Goal: Task Accomplishment & Management: Manage account settings

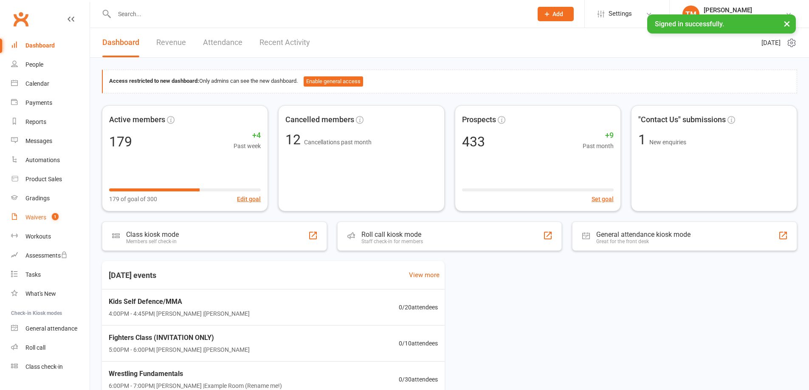
click at [45, 215] on div "Waivers" at bounding box center [35, 217] width 21 height 7
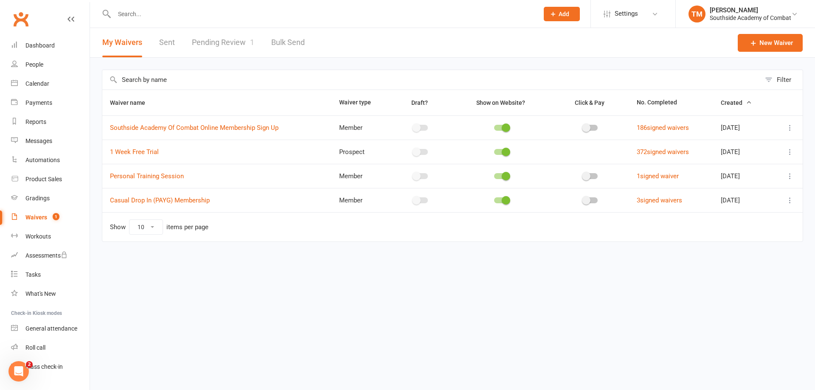
click at [200, 47] on link "Pending Review 1" at bounding box center [223, 42] width 62 height 29
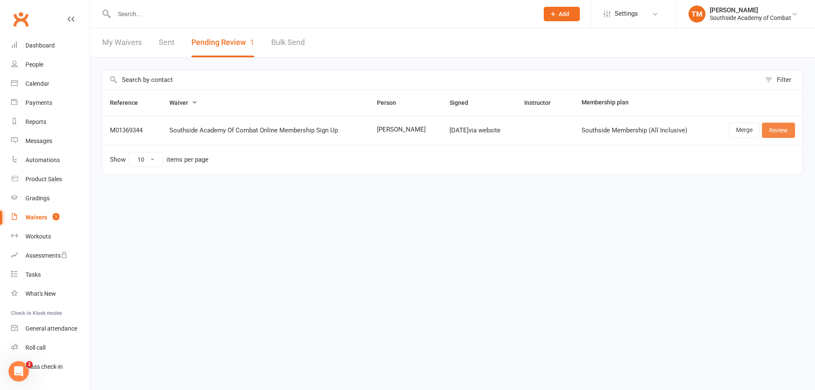
click at [779, 130] on link "Review" at bounding box center [778, 130] width 33 height 15
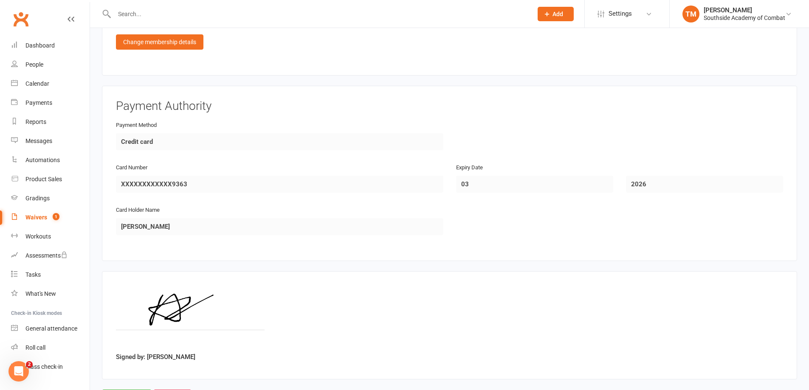
scroll to position [683, 0]
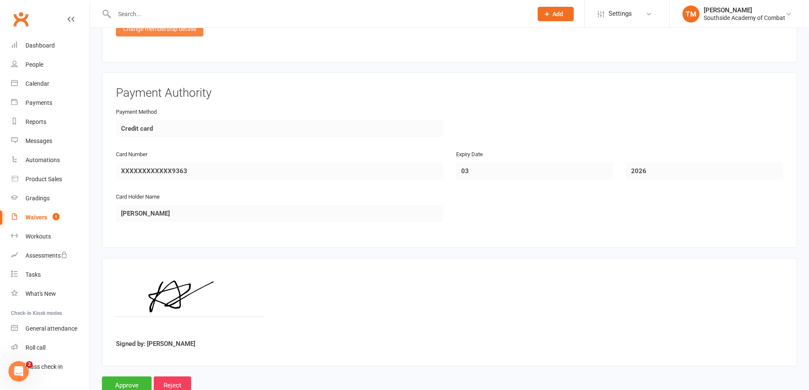
click at [200, 30] on div "Change membership details" at bounding box center [159, 28] width 87 height 15
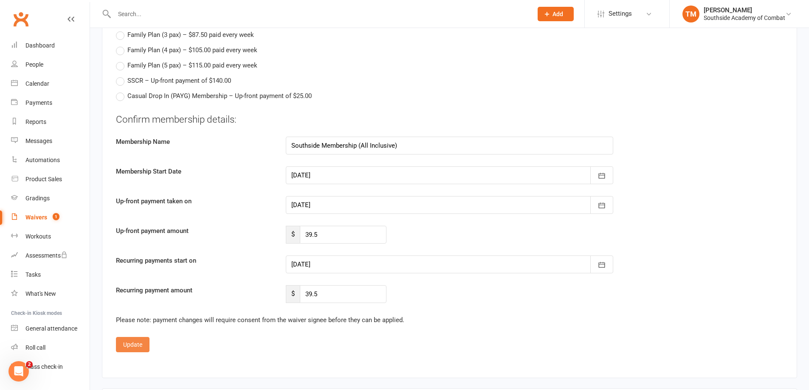
click at [134, 344] on button "Update" at bounding box center [133, 344] width 34 height 15
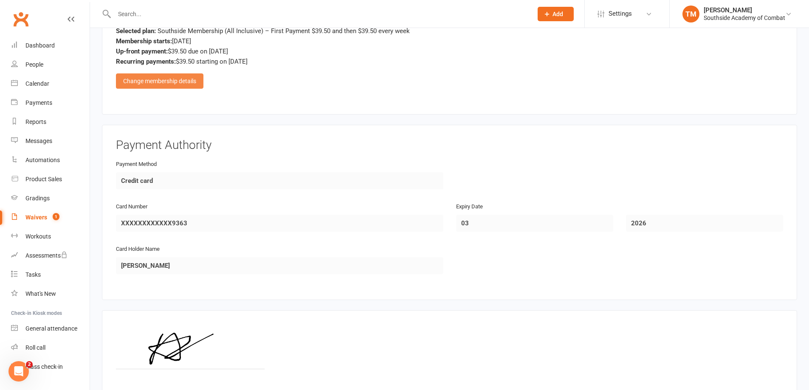
scroll to position [626, 0]
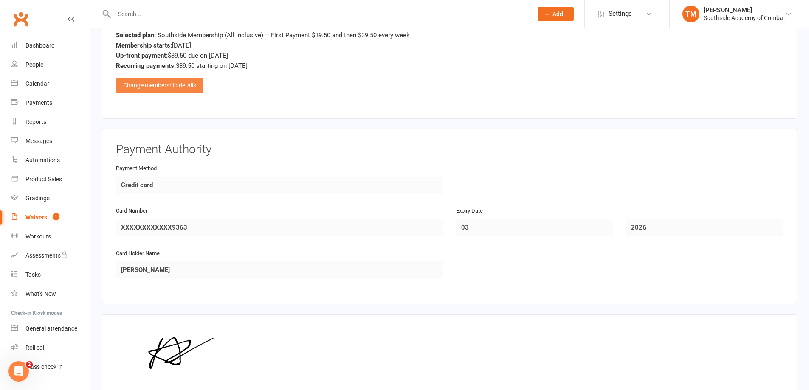
click at [156, 84] on div "Change membership details" at bounding box center [159, 85] width 87 height 15
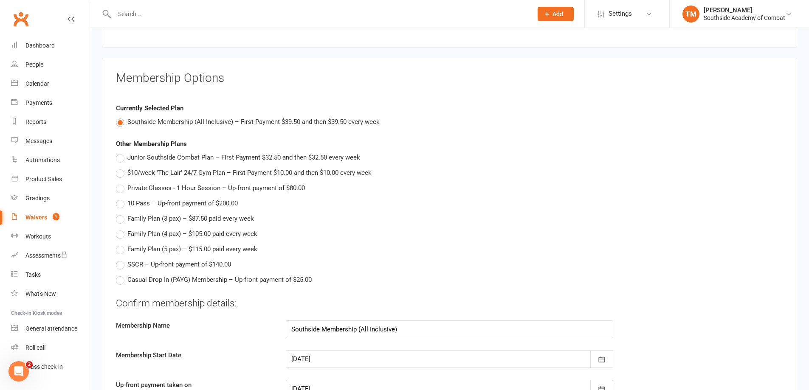
scroll to position [883, 0]
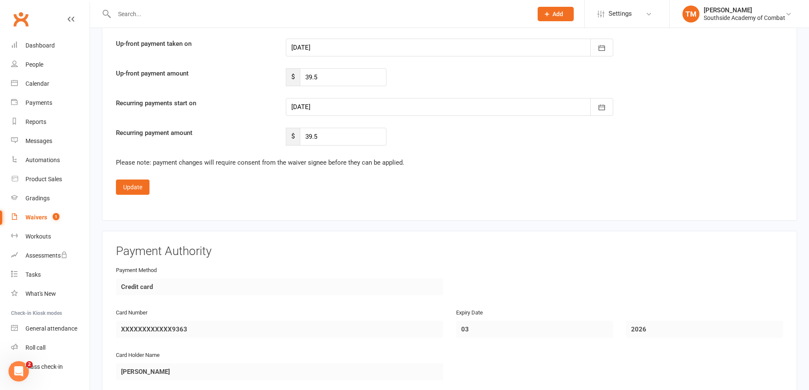
click at [336, 87] on div "Confirm membership details: Membership Name Southside Membership (All Inclusive…" at bounding box center [449, 50] width 667 height 190
click at [341, 77] on input "39.5" at bounding box center [343, 77] width 87 height 18
type input "450"
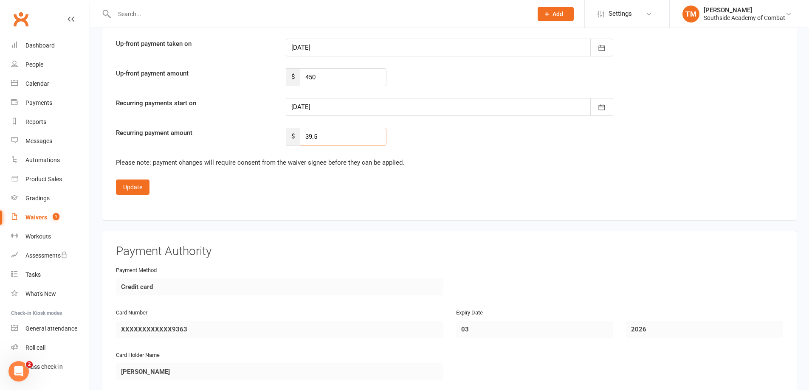
click at [328, 130] on input "39.5" at bounding box center [343, 137] width 87 height 18
type input "0"
click at [568, 172] on fieldset "Confirm membership details: Membership Name Southside Membership (All Inclusive…" at bounding box center [449, 75] width 667 height 240
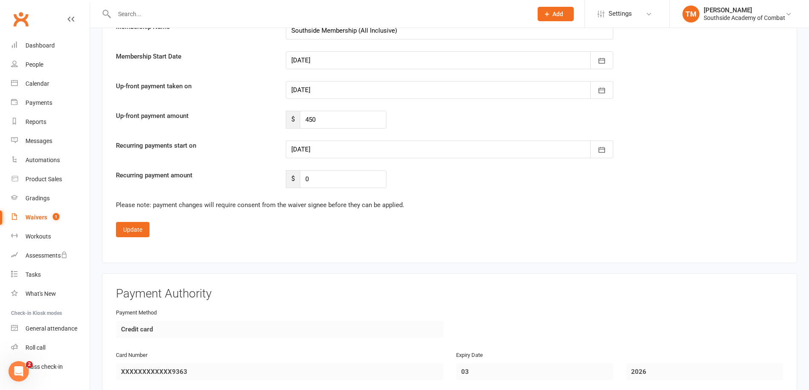
scroll to position [798, 0]
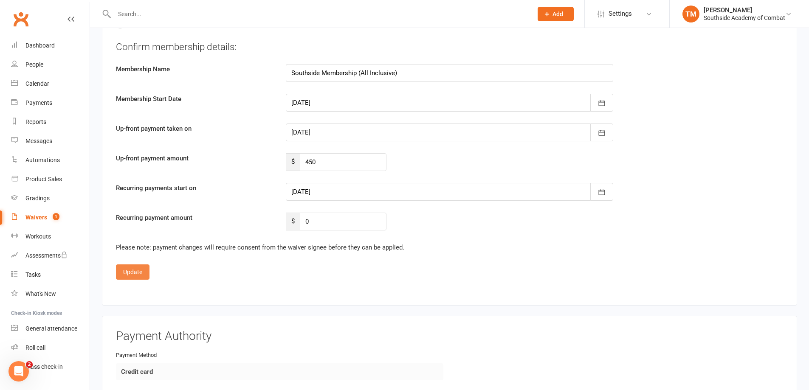
click at [143, 268] on button "Update" at bounding box center [133, 272] width 34 height 15
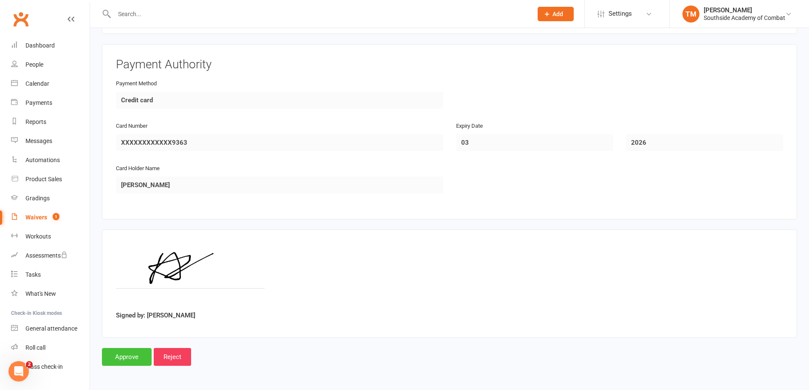
click at [124, 354] on input "Approve" at bounding box center [127, 357] width 50 height 18
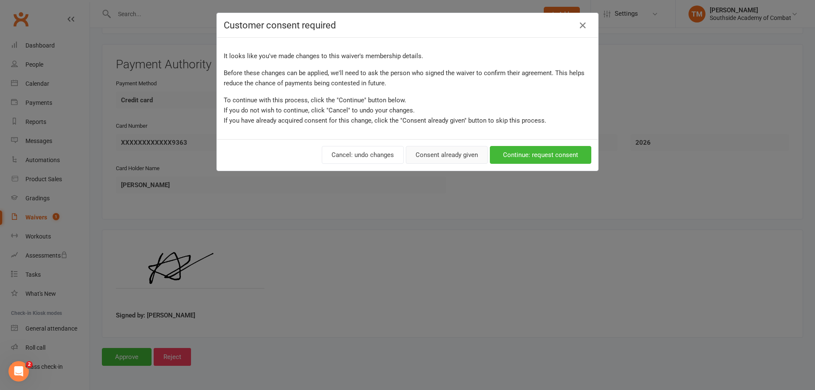
click at [464, 159] on button "Consent already given" at bounding box center [447, 155] width 82 height 18
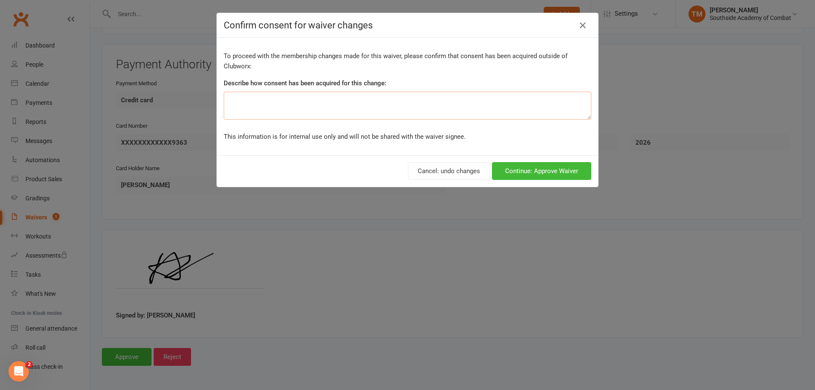
click at [395, 110] on textarea at bounding box center [408, 106] width 368 height 28
type textarea "In person"
click at [552, 172] on button "Continue: Approve Waiver" at bounding box center [541, 171] width 99 height 18
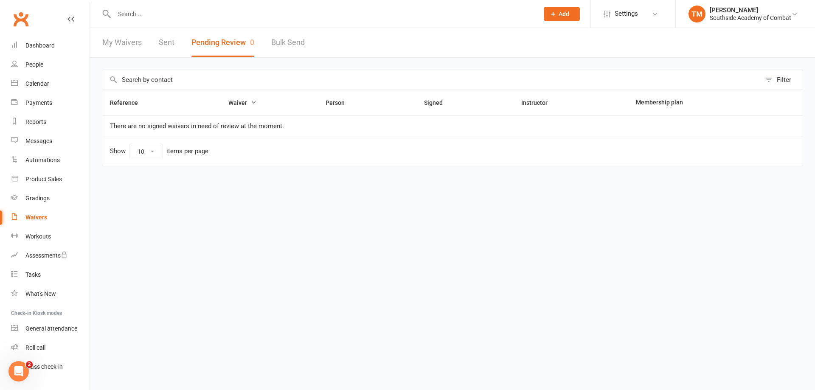
click at [184, 11] on input "text" at bounding box center [322, 14] width 421 height 12
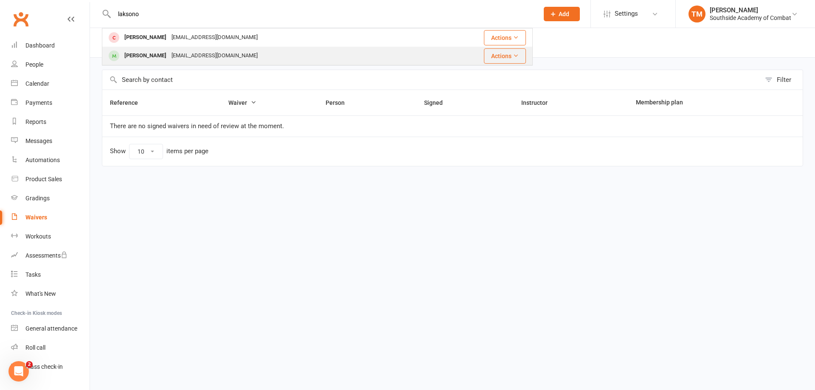
type input "laksono"
click at [209, 54] on div "[EMAIL_ADDRESS][DOMAIN_NAME]" at bounding box center [214, 56] width 91 height 12
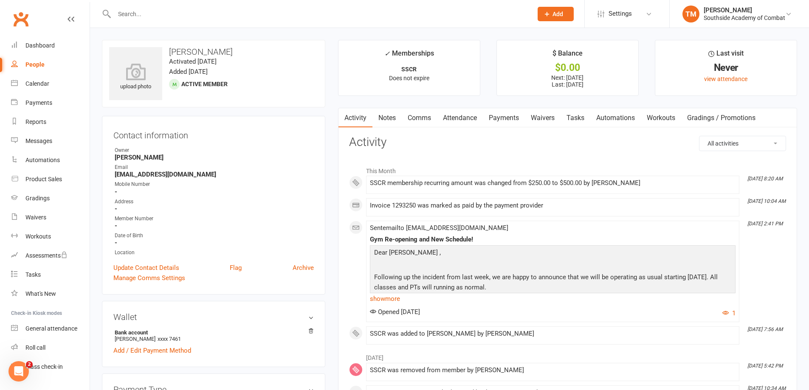
click at [493, 115] on link "Payments" at bounding box center [504, 118] width 42 height 20
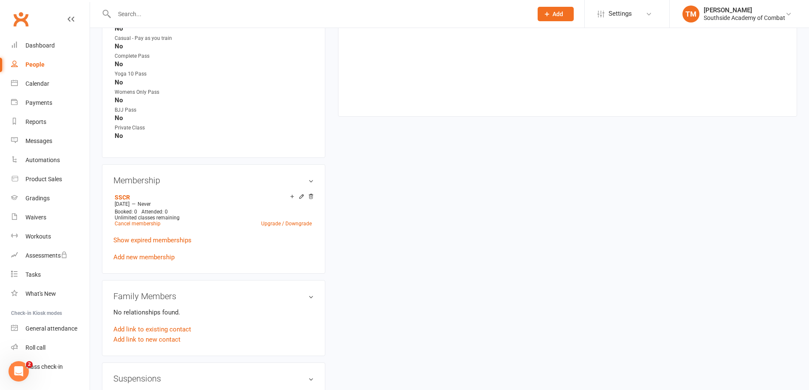
scroll to position [469, 0]
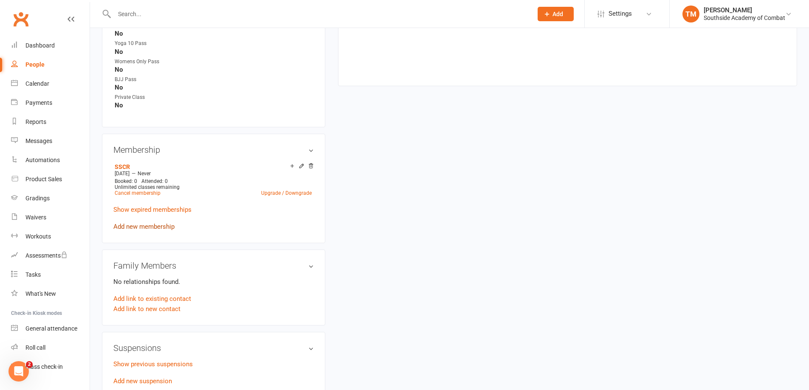
click at [157, 225] on link "Add new membership" at bounding box center [143, 227] width 61 height 8
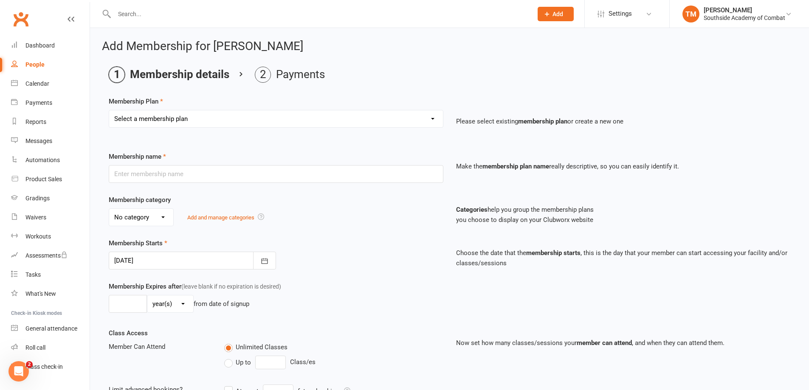
click at [251, 121] on select "Select a membership plan Create new Membership Plan Southside Membership (All I…" at bounding box center [276, 118] width 334 height 17
select select "9"
click at [109, 110] on select "Select a membership plan Create new Membership Plan Southside Membership (All I…" at bounding box center [276, 118] width 334 height 17
type input "SSCR"
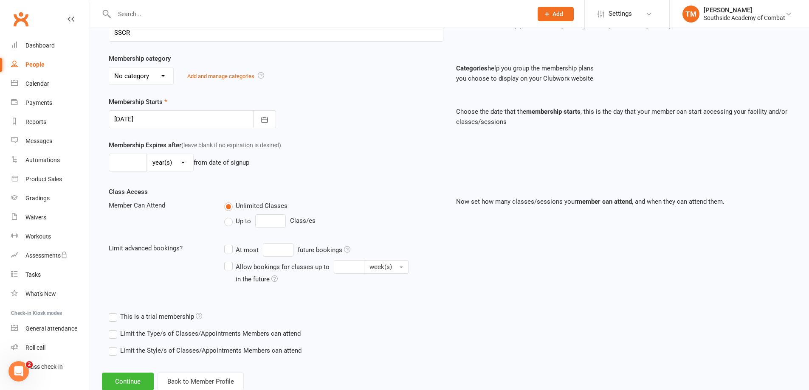
scroll to position [166, 0]
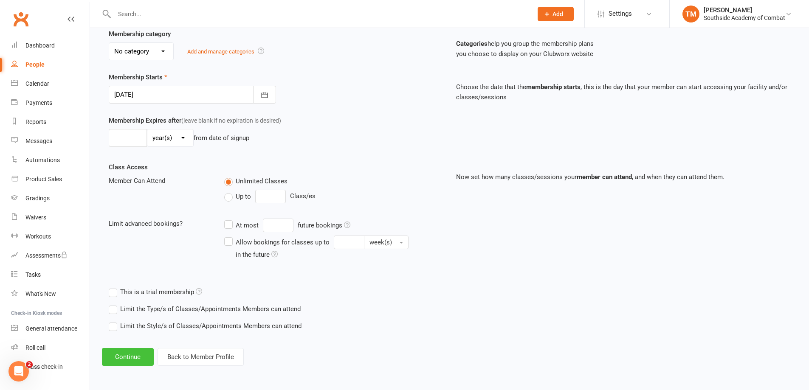
click at [144, 350] on button "Continue" at bounding box center [128, 357] width 52 height 18
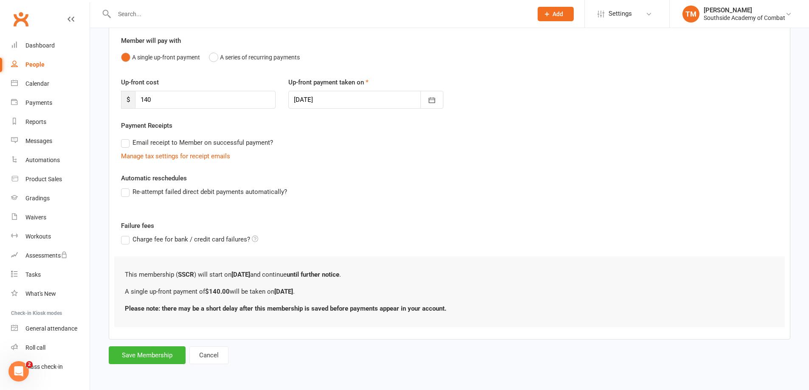
scroll to position [0, 0]
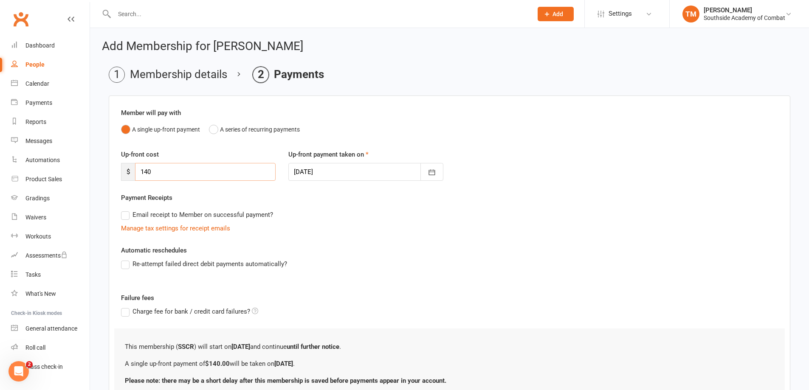
click at [191, 171] on input "140" at bounding box center [205, 172] width 141 height 18
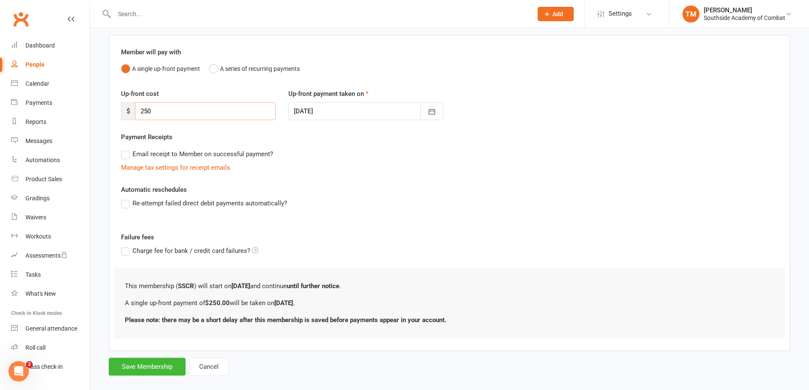
scroll to position [72, 0]
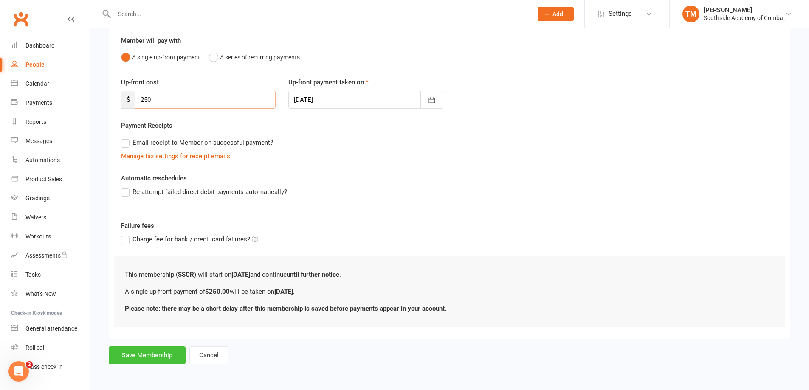
type input "250"
click at [150, 354] on button "Save Membership" at bounding box center [147, 356] width 77 height 18
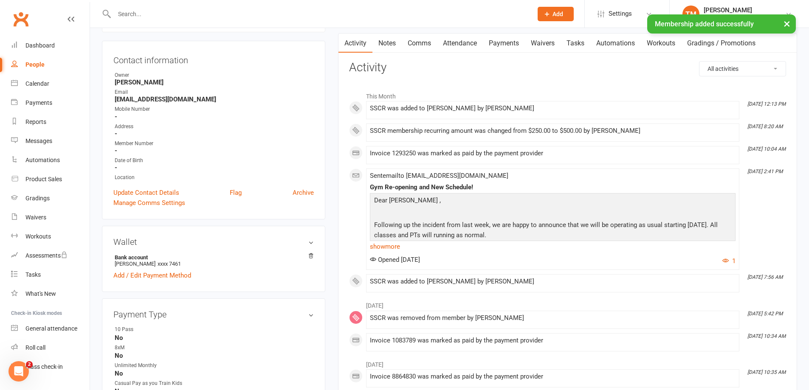
scroll to position [85, 0]
